Goal: Information Seeking & Learning: Learn about a topic

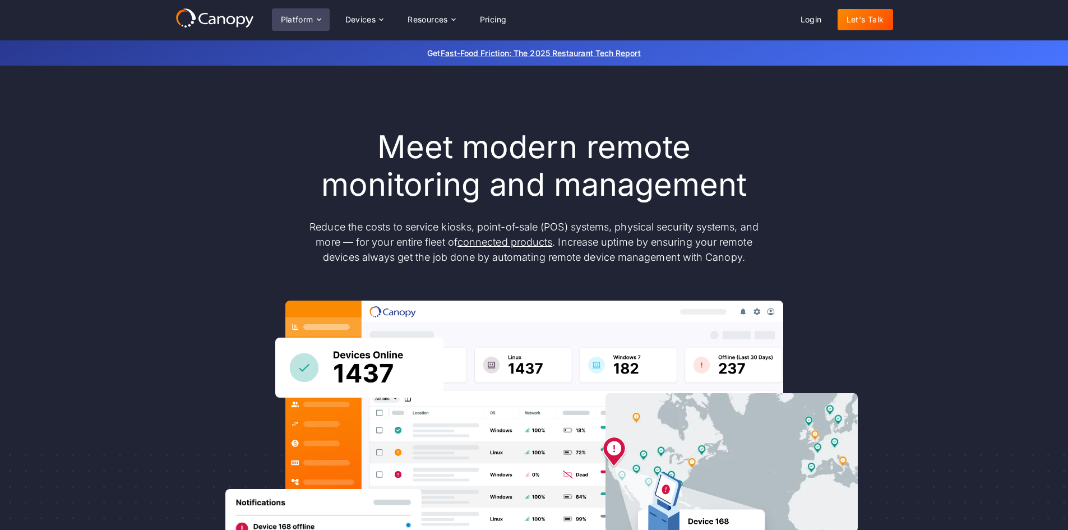
click at [299, 14] on div "Platform" at bounding box center [301, 19] width 58 height 22
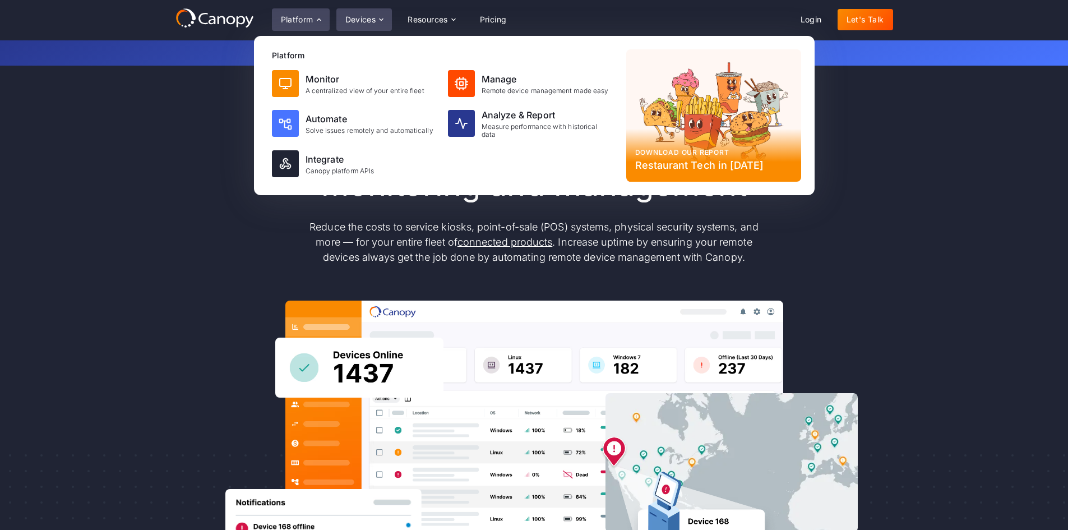
click at [373, 10] on div "Devices" at bounding box center [364, 19] width 56 height 22
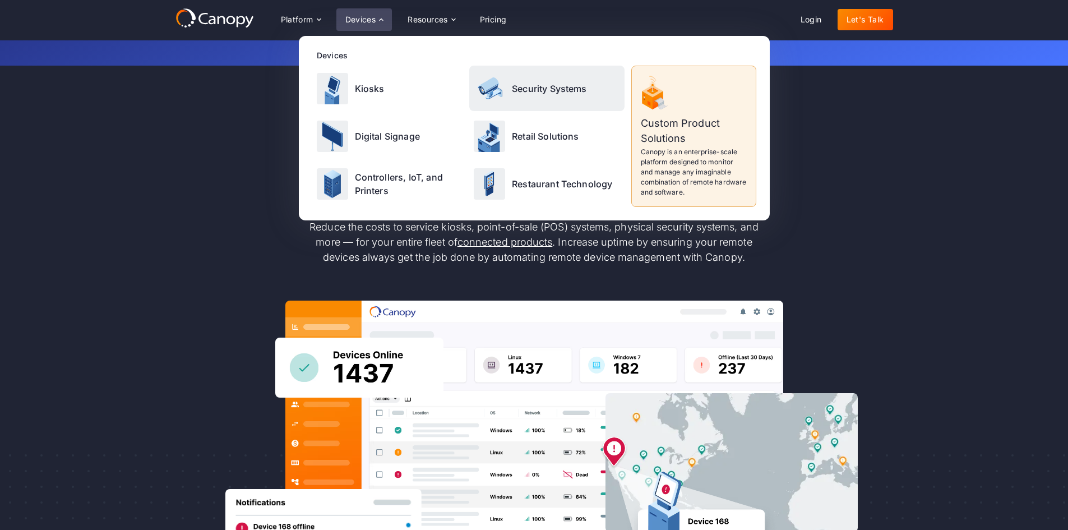
click at [503, 101] on img at bounding box center [489, 88] width 31 height 31
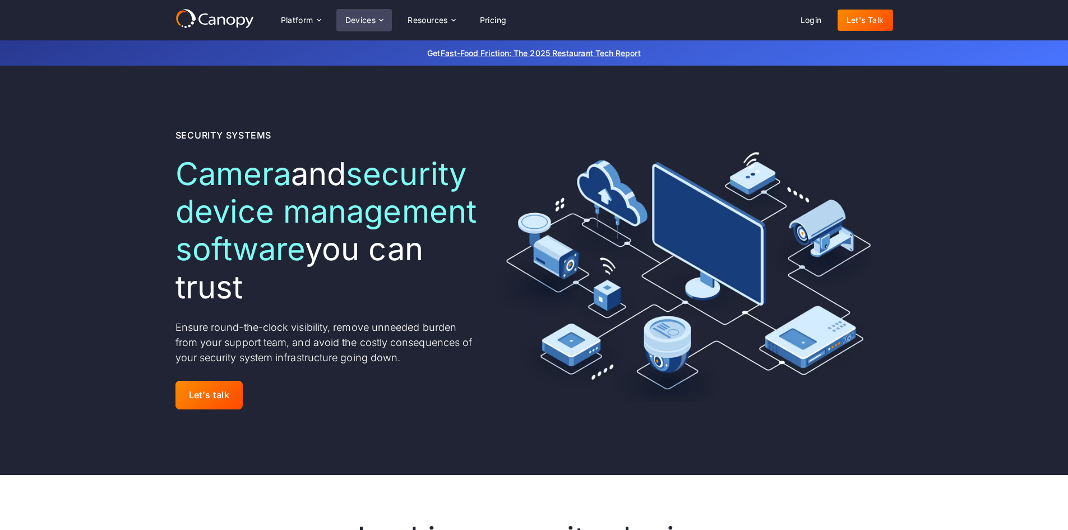
click at [369, 22] on div "Devices" at bounding box center [360, 20] width 31 height 8
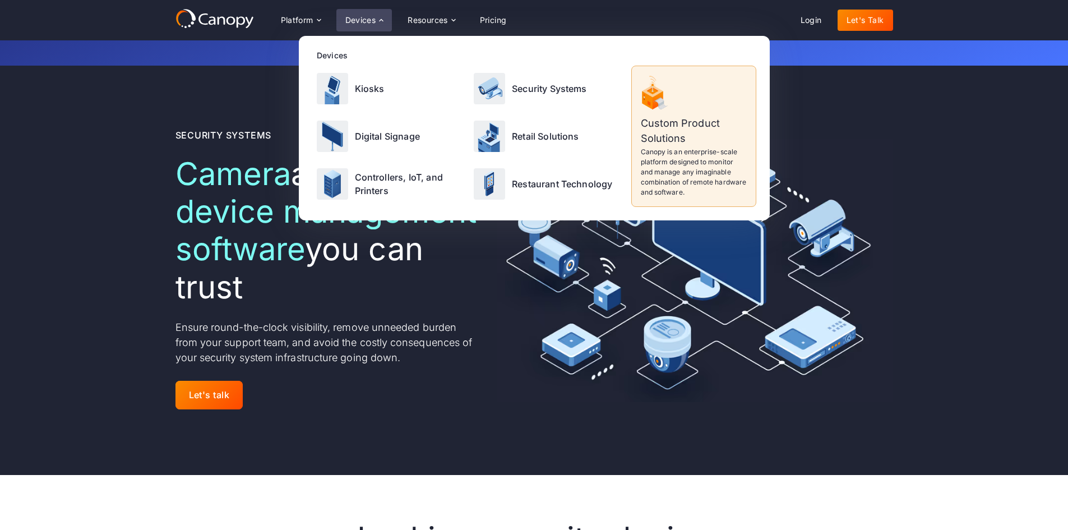
click at [260, 98] on div "Security Systems Camera and security device management software you can trust E…" at bounding box center [535, 270] width 718 height 409
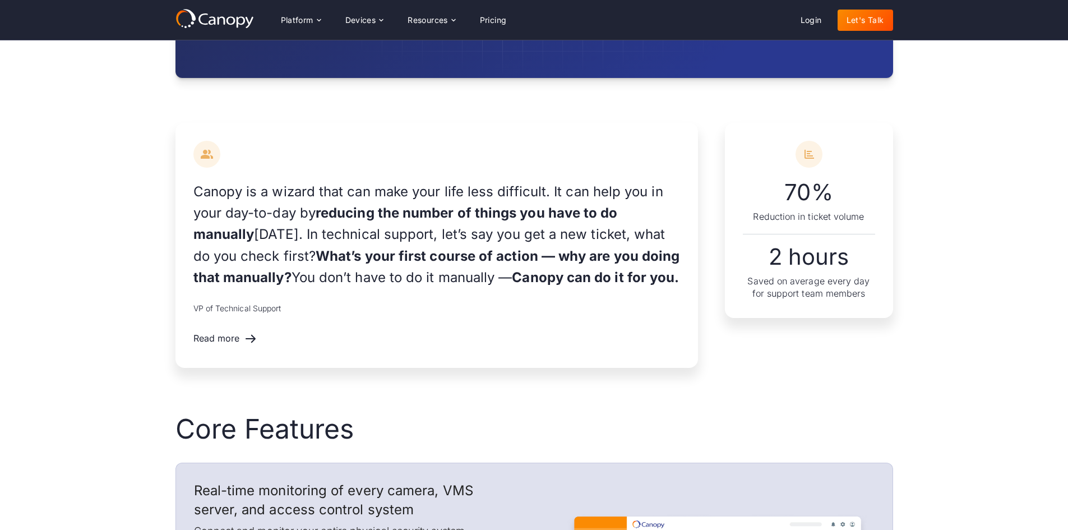
scroll to position [1046, 0]
